Goal: Task Accomplishment & Management: Use online tool/utility

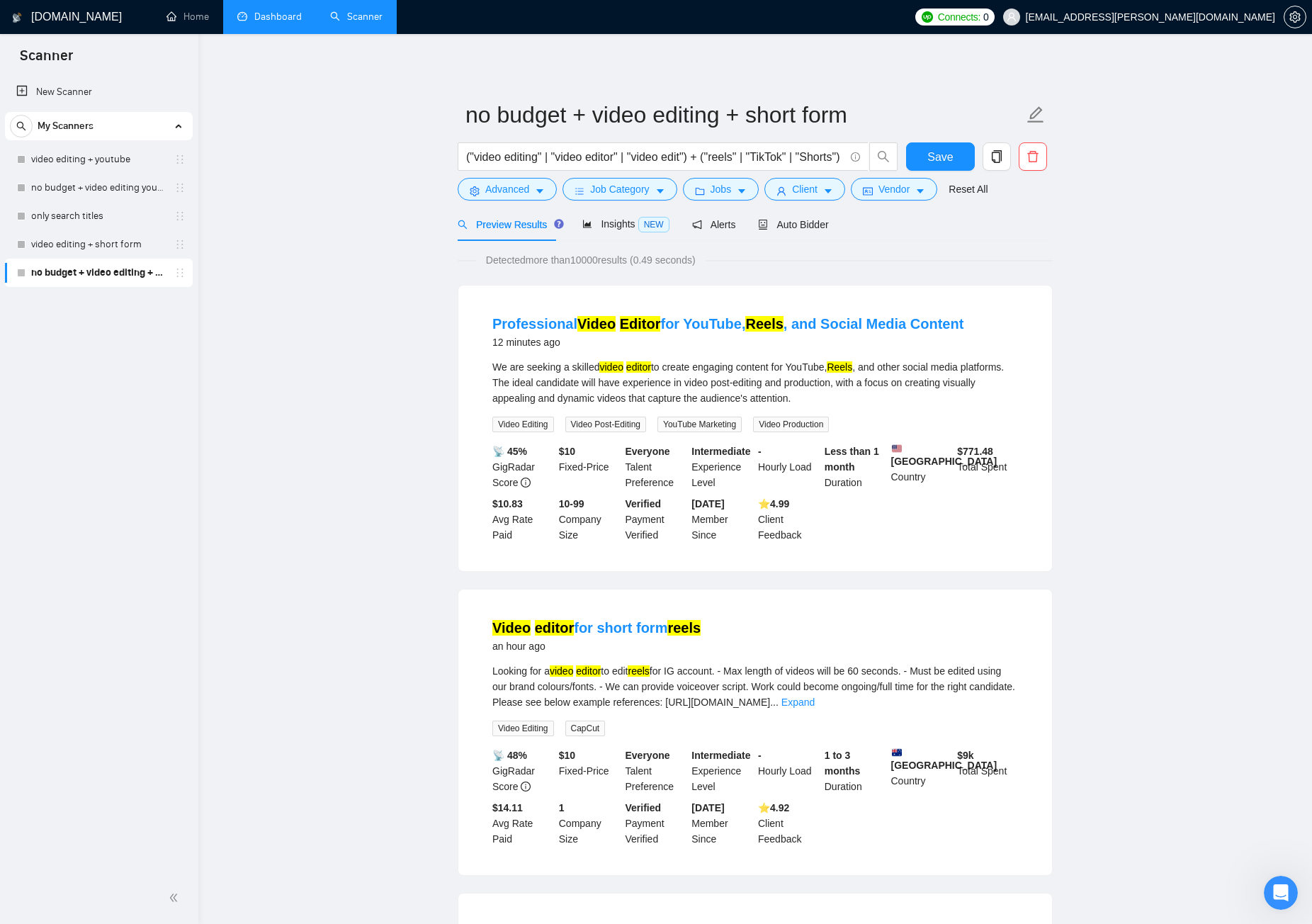
click at [285, 16] on link "Dashboard" at bounding box center [269, 16] width 65 height 12
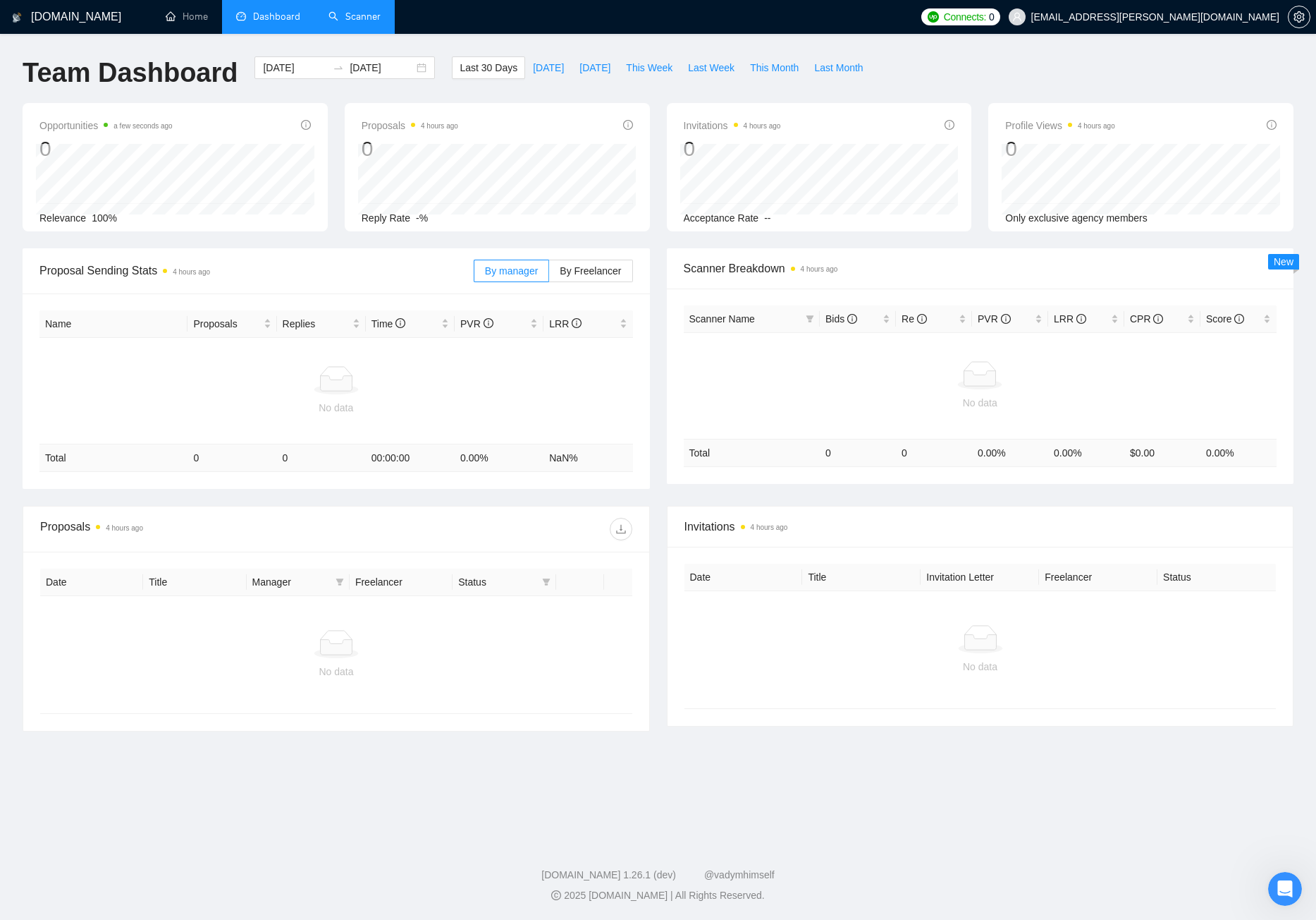
click at [356, 23] on link "Scanner" at bounding box center [355, 16] width 52 height 12
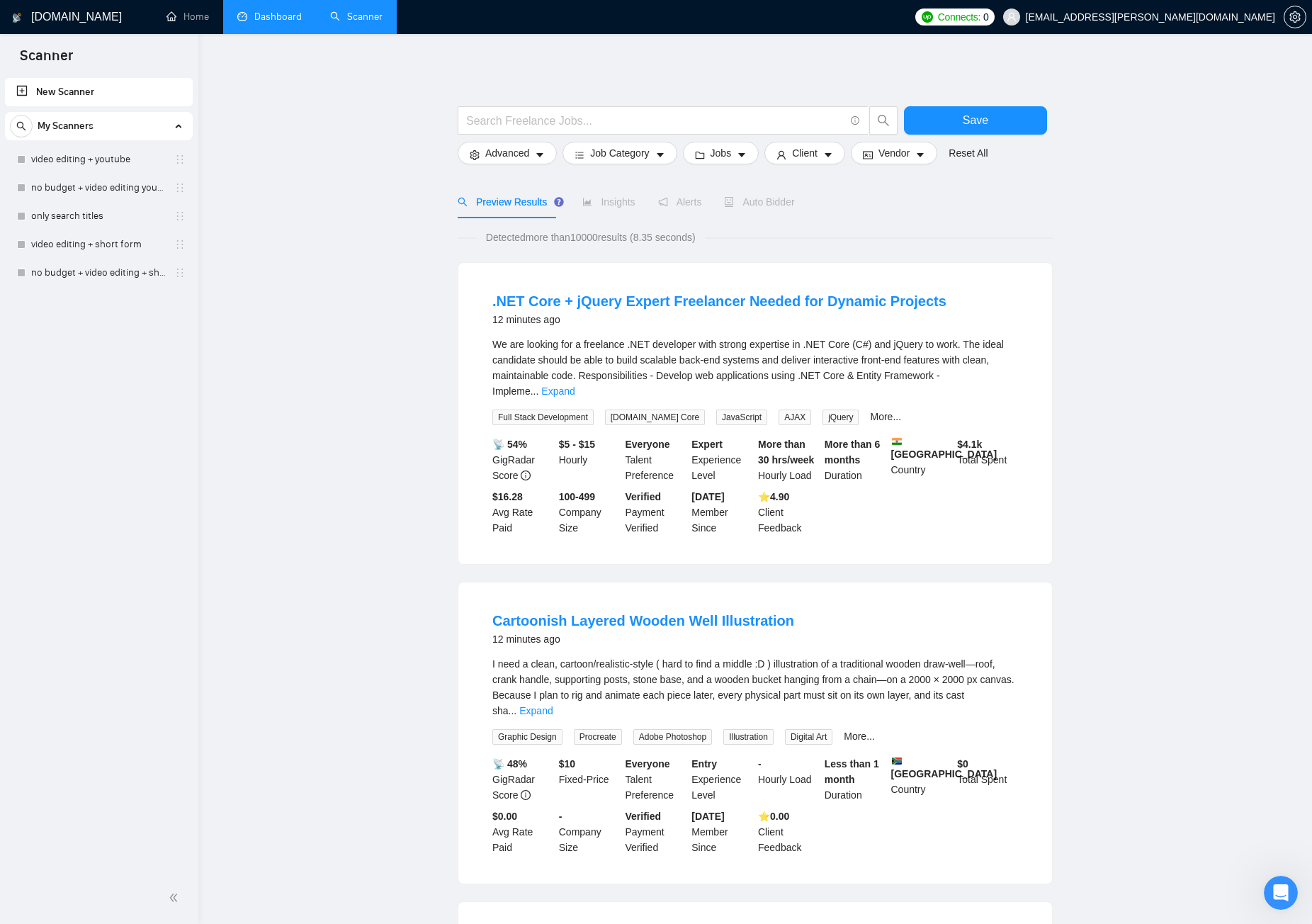
click at [285, 15] on link "Dashboard" at bounding box center [269, 16] width 65 height 12
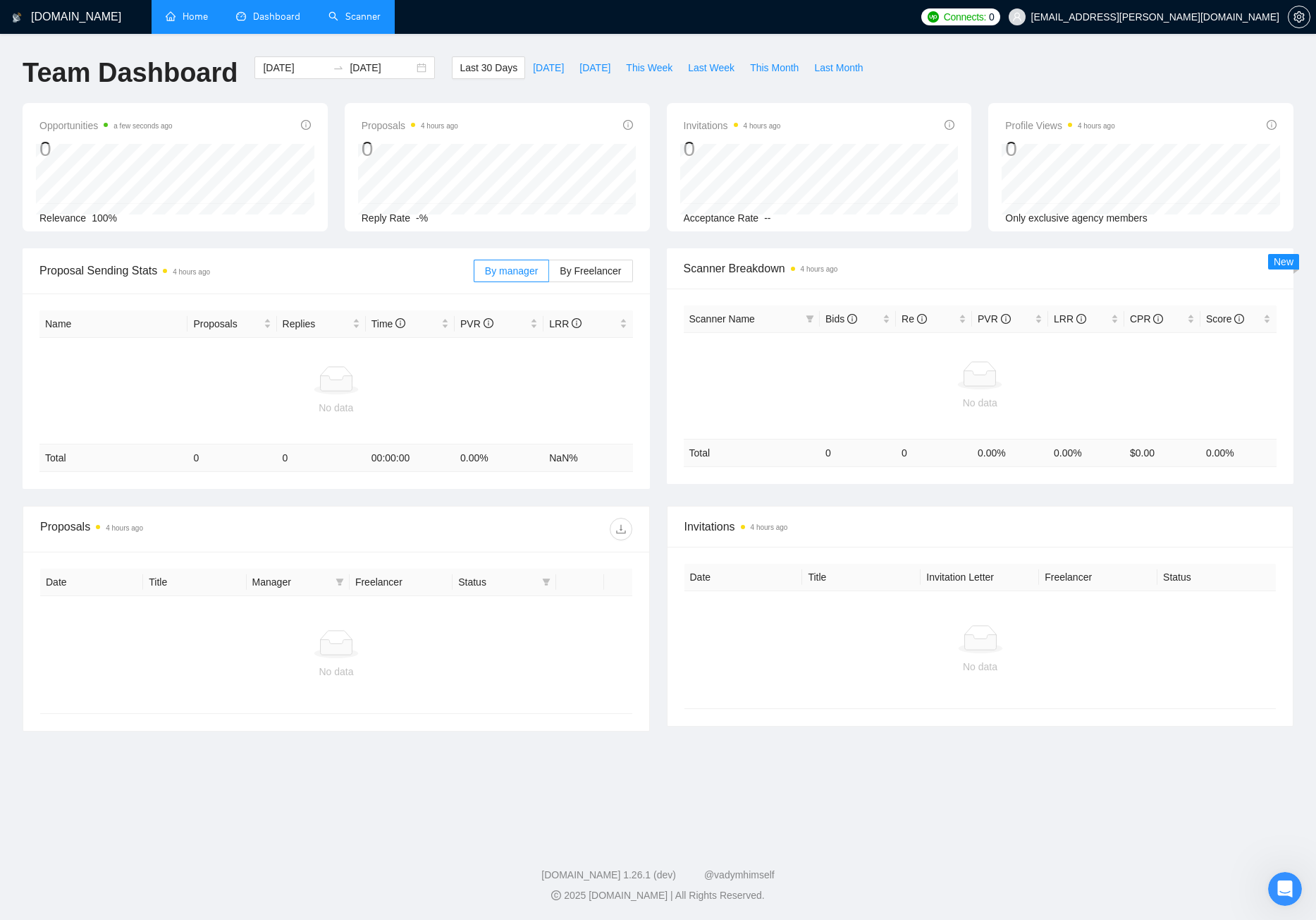
click at [186, 11] on link "Home" at bounding box center [187, 16] width 42 height 12
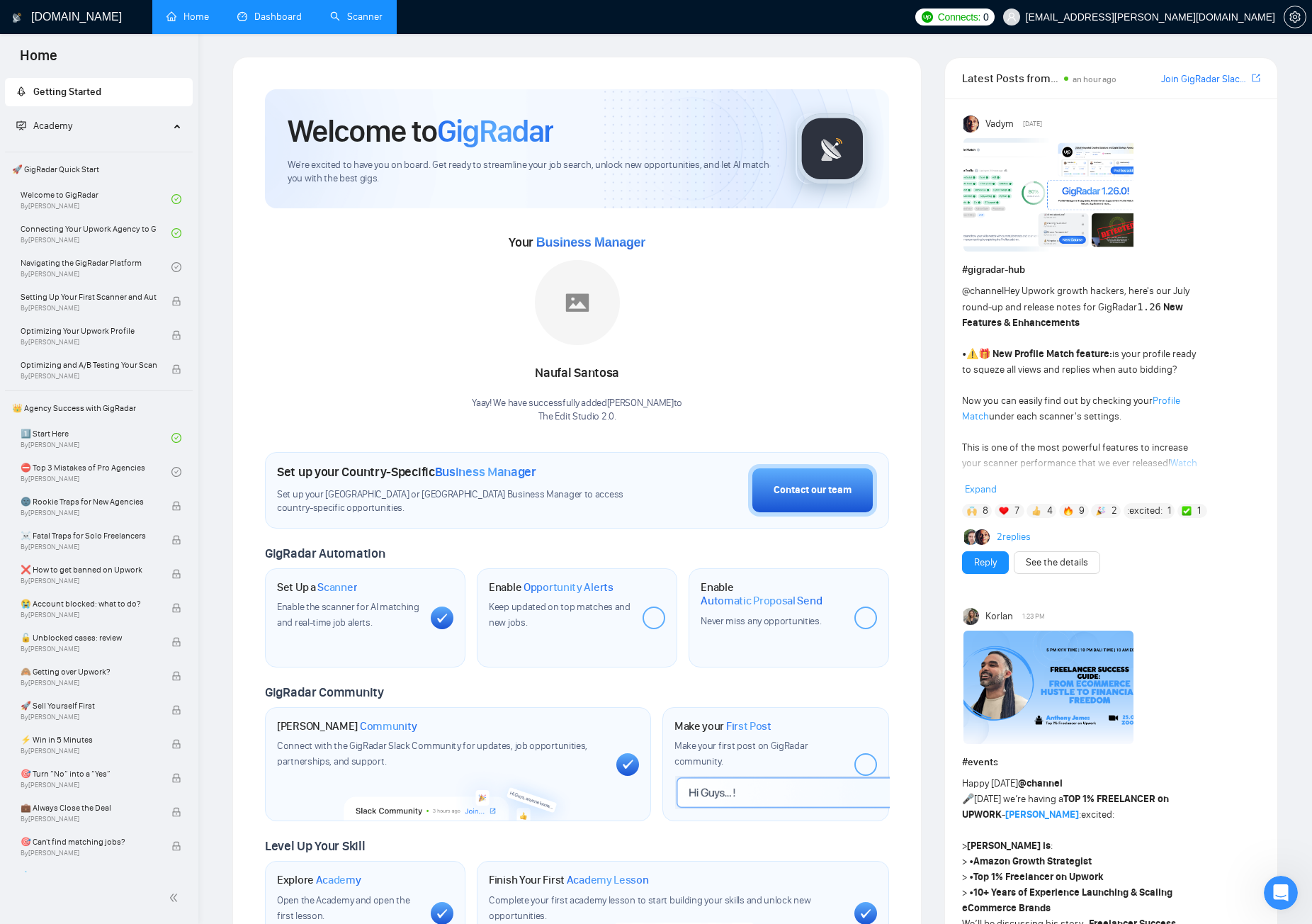
click at [294, 20] on link "Dashboard" at bounding box center [269, 16] width 65 height 12
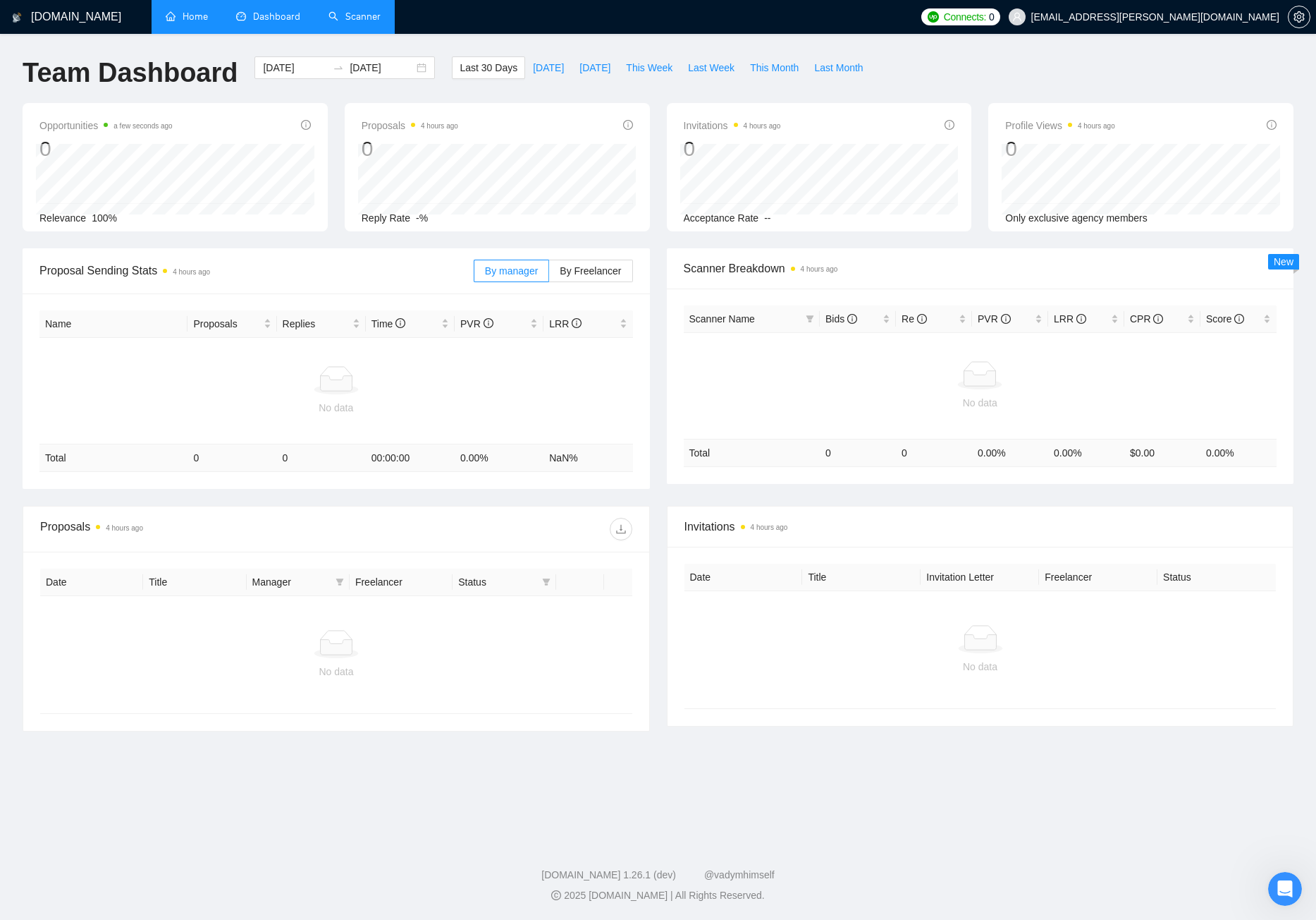
click at [365, 23] on link "Scanner" at bounding box center [355, 16] width 52 height 12
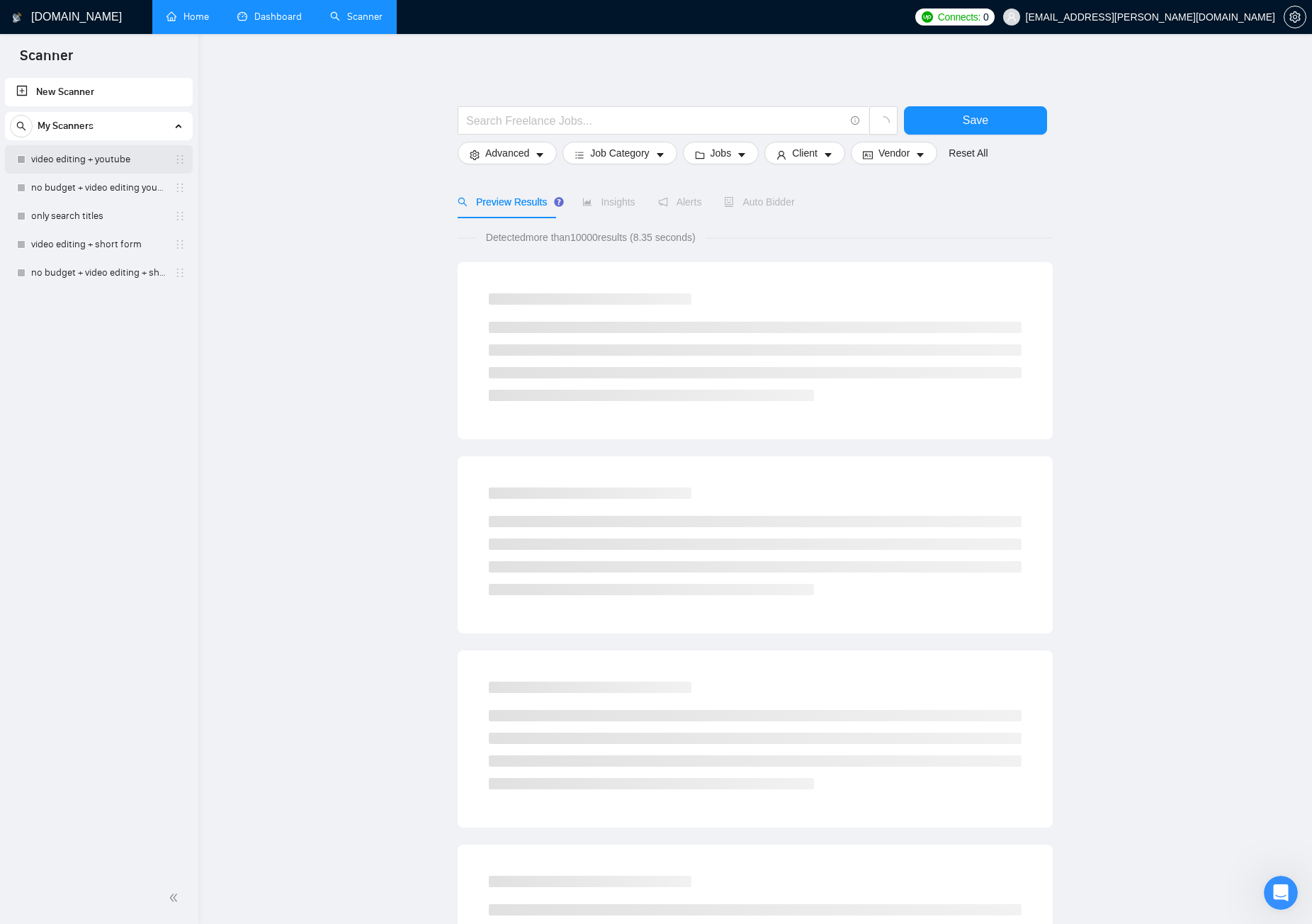
click at [120, 155] on link "video editing + youtube" at bounding box center [98, 159] width 135 height 29
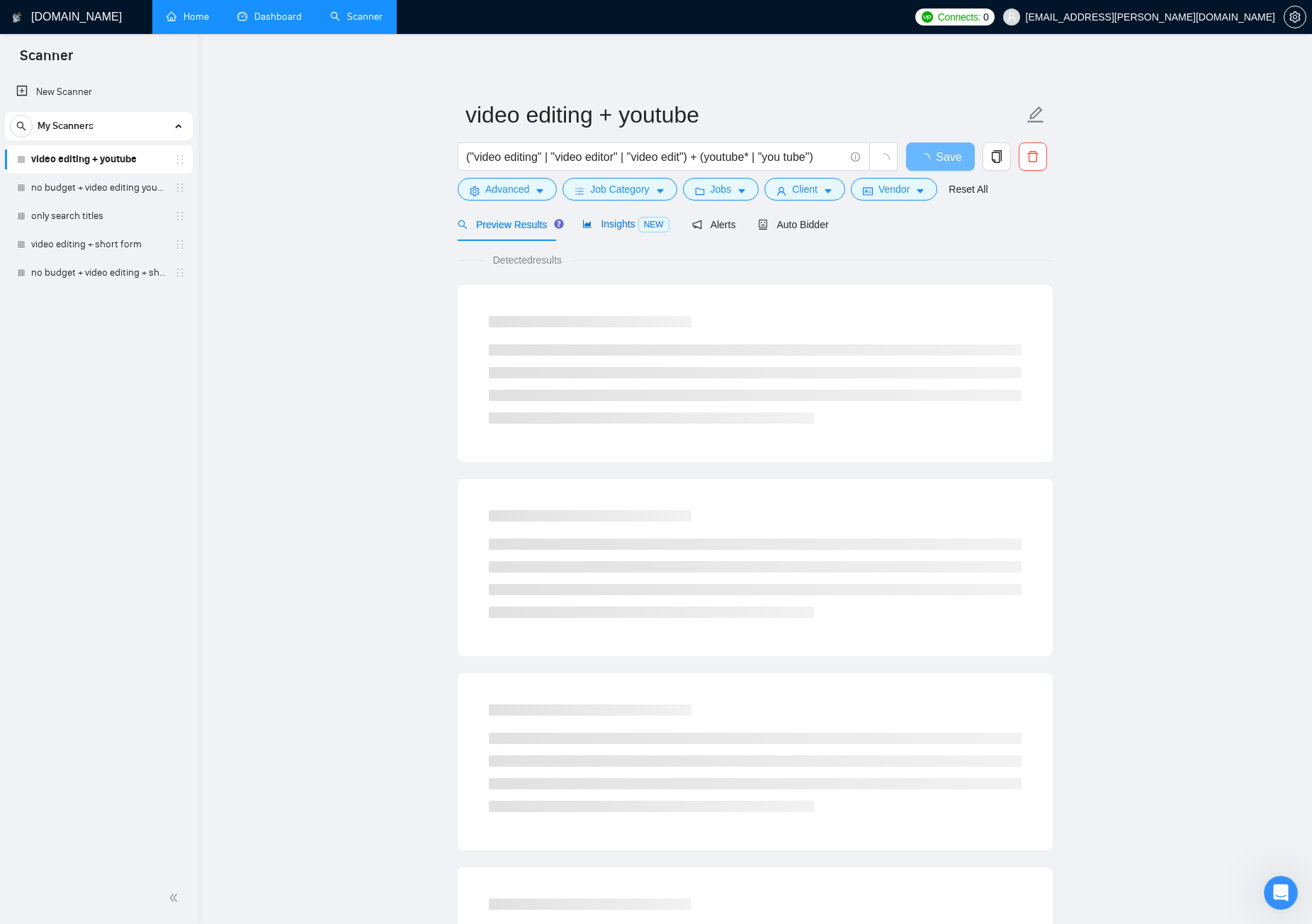
click at [601, 226] on span "Insights NEW" at bounding box center [626, 224] width 87 height 11
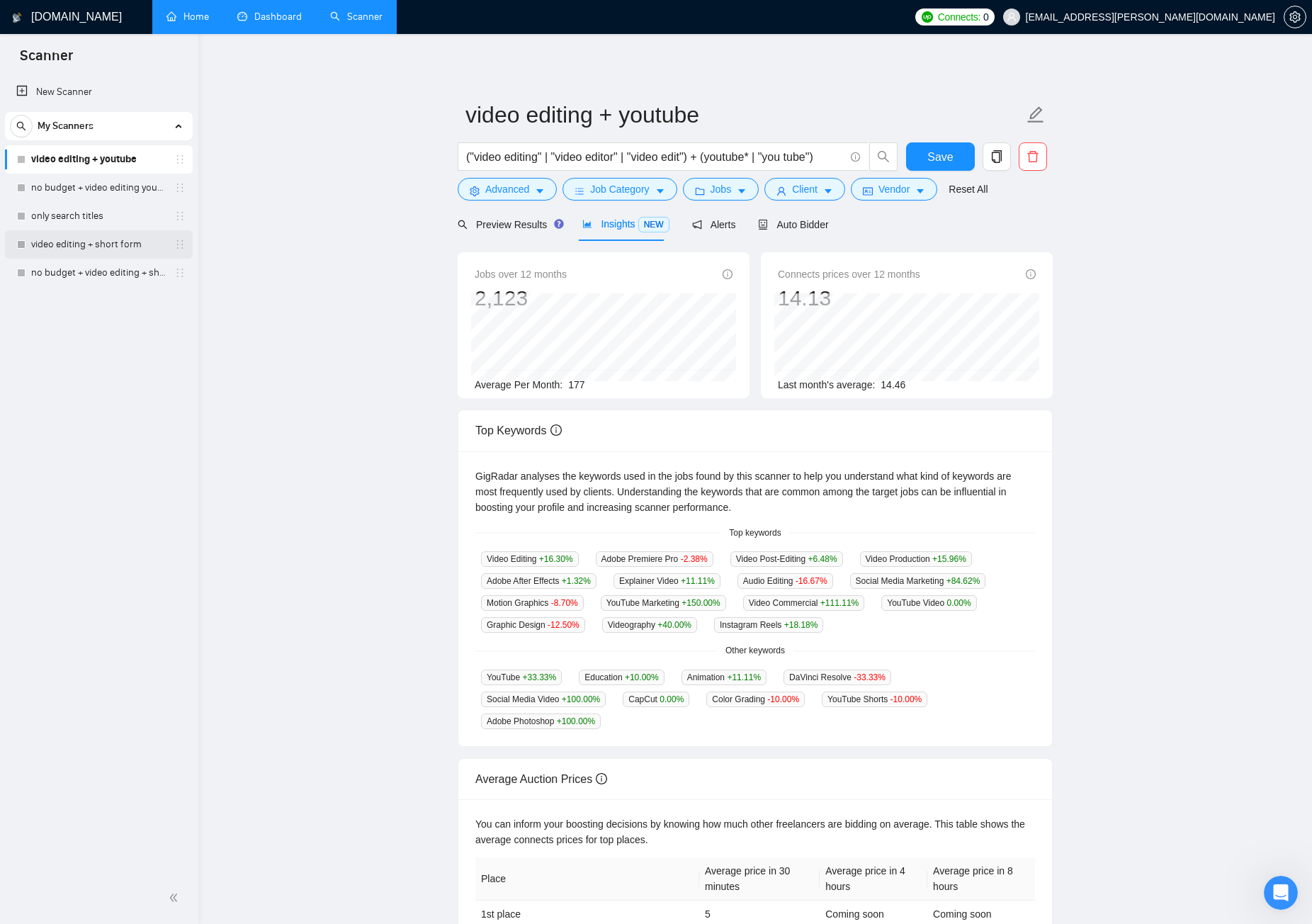
click at [101, 249] on link "video editing + short form" at bounding box center [98, 244] width 135 height 29
